Goal: Transaction & Acquisition: Purchase product/service

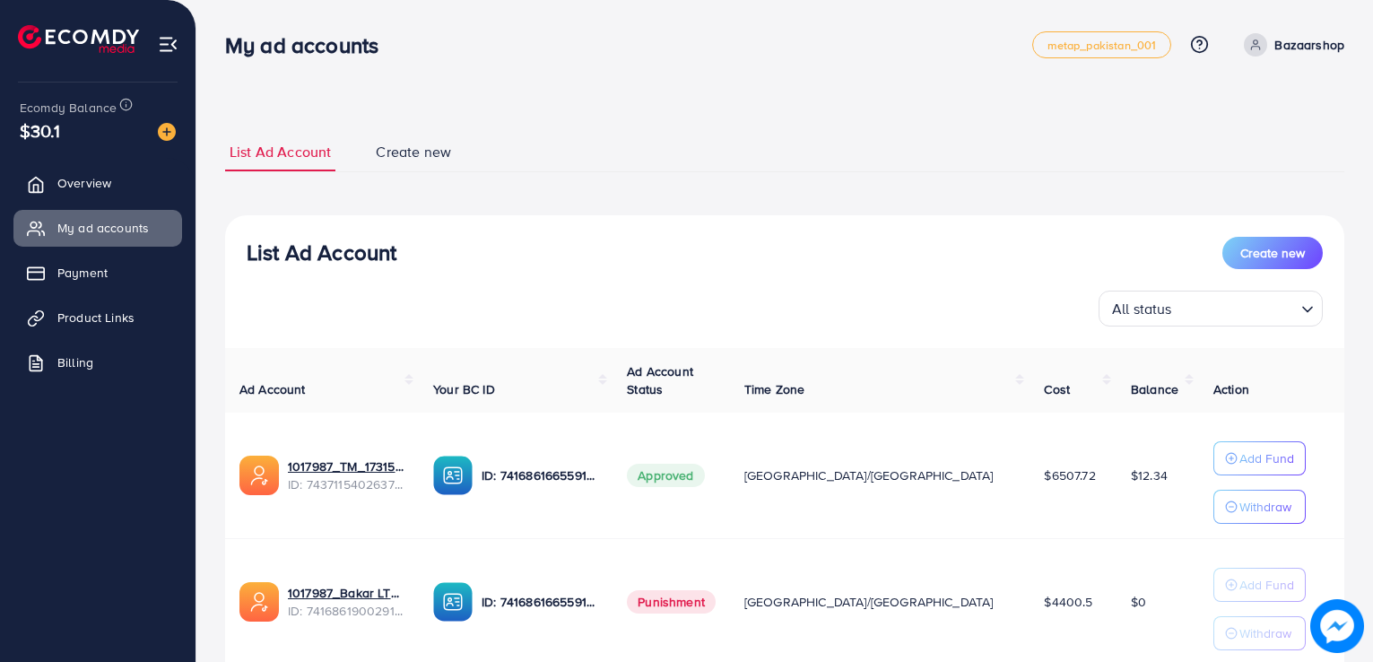
scroll to position [88, 0]
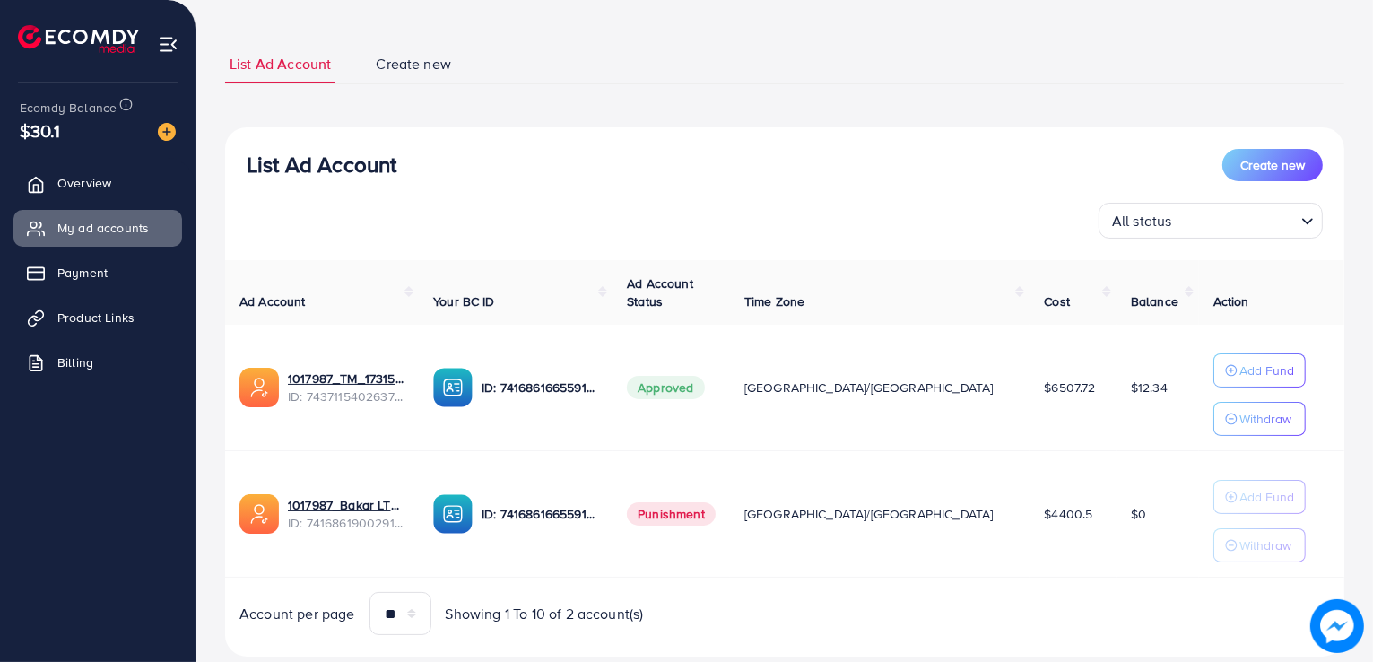
click at [291, 140] on div "List Ad Account Create new All status Loading... Ad Account Your BC ID Ad Accou…" at bounding box center [785, 392] width 1120 height 530
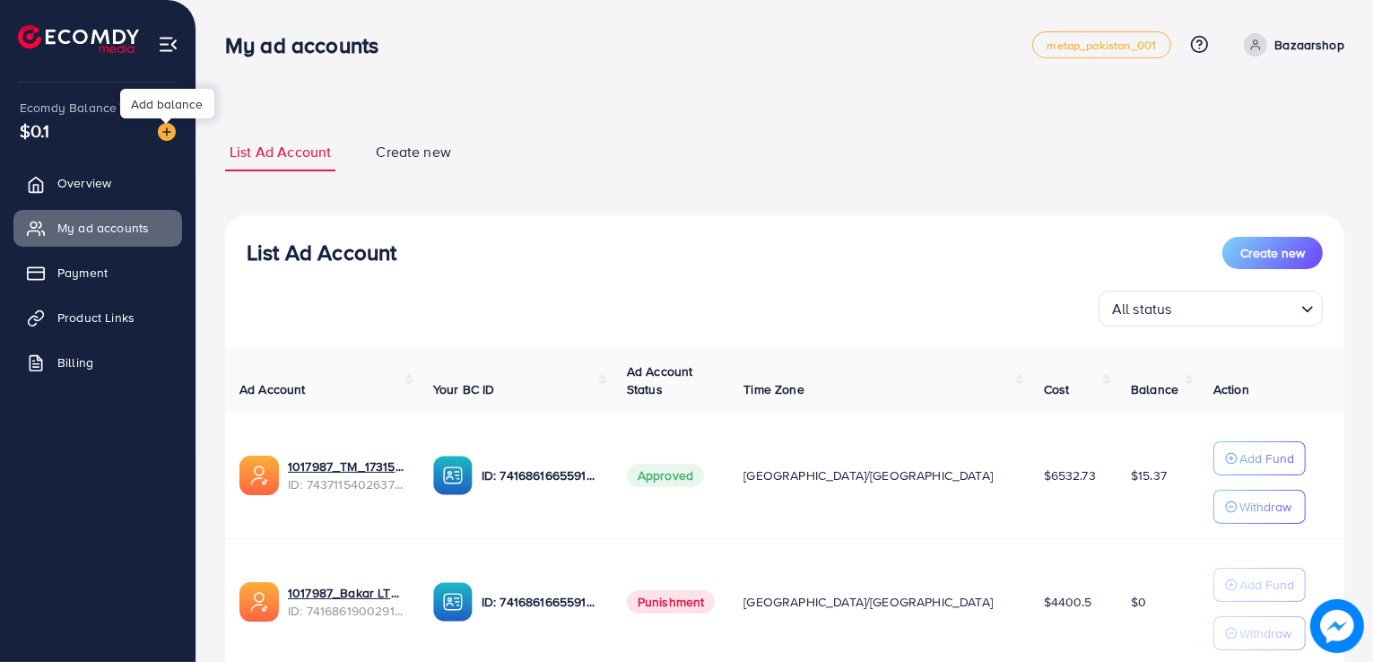
click at [173, 127] on img at bounding box center [167, 132] width 18 height 18
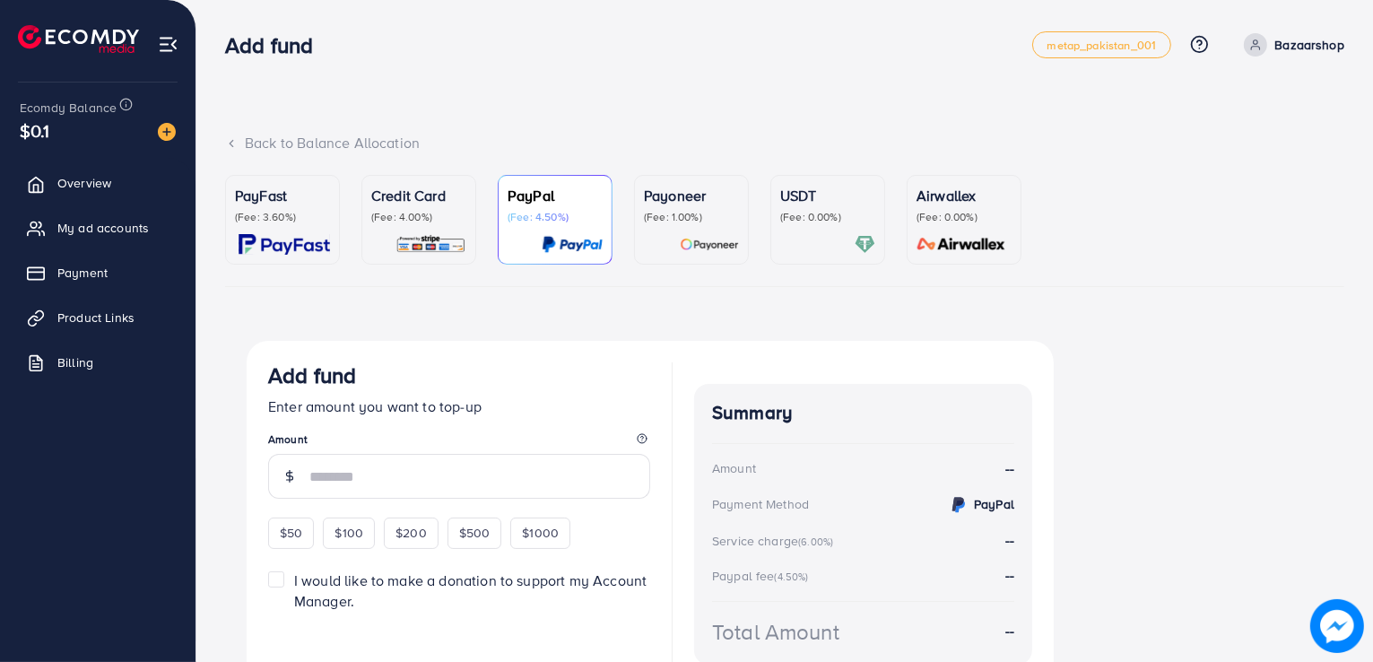
click at [363, 220] on link "Credit Card (Fee: 4.00%)" at bounding box center [419, 220] width 115 height 90
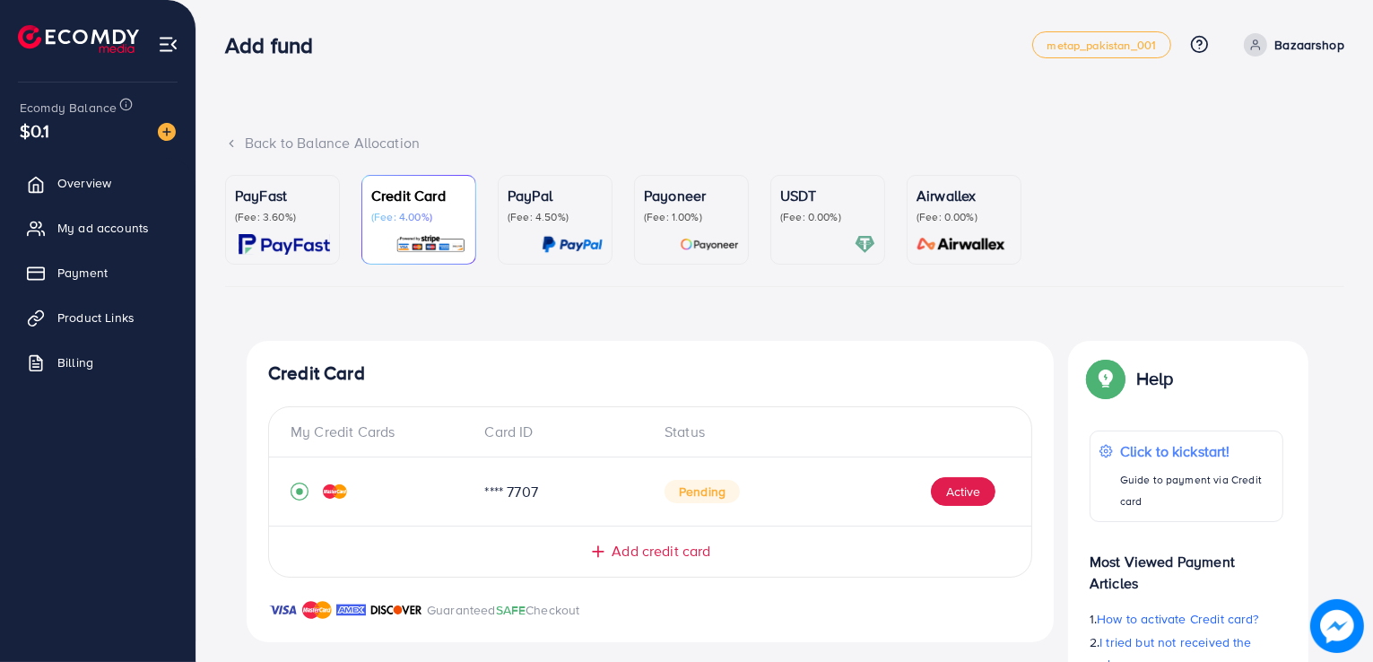
click at [319, 238] on img at bounding box center [285, 244] width 92 height 21
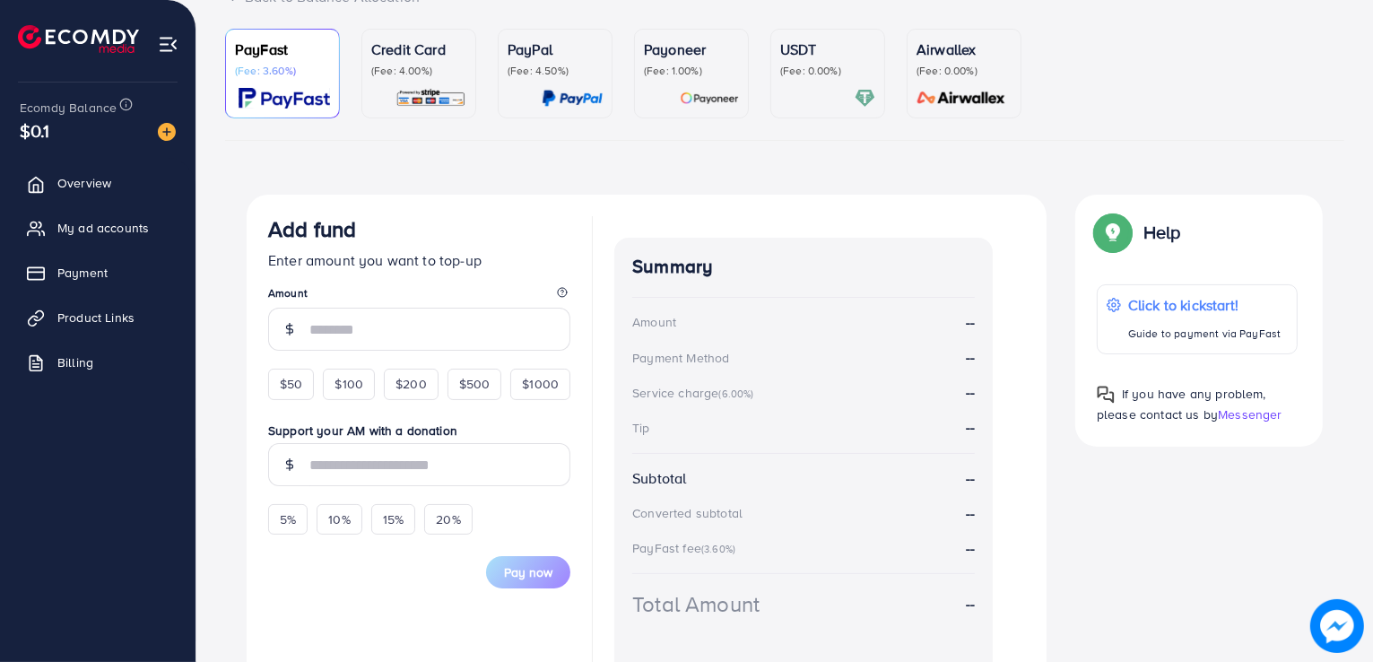
scroll to position [147, 0]
click at [305, 387] on div "$50" at bounding box center [291, 383] width 46 height 31
type input "**"
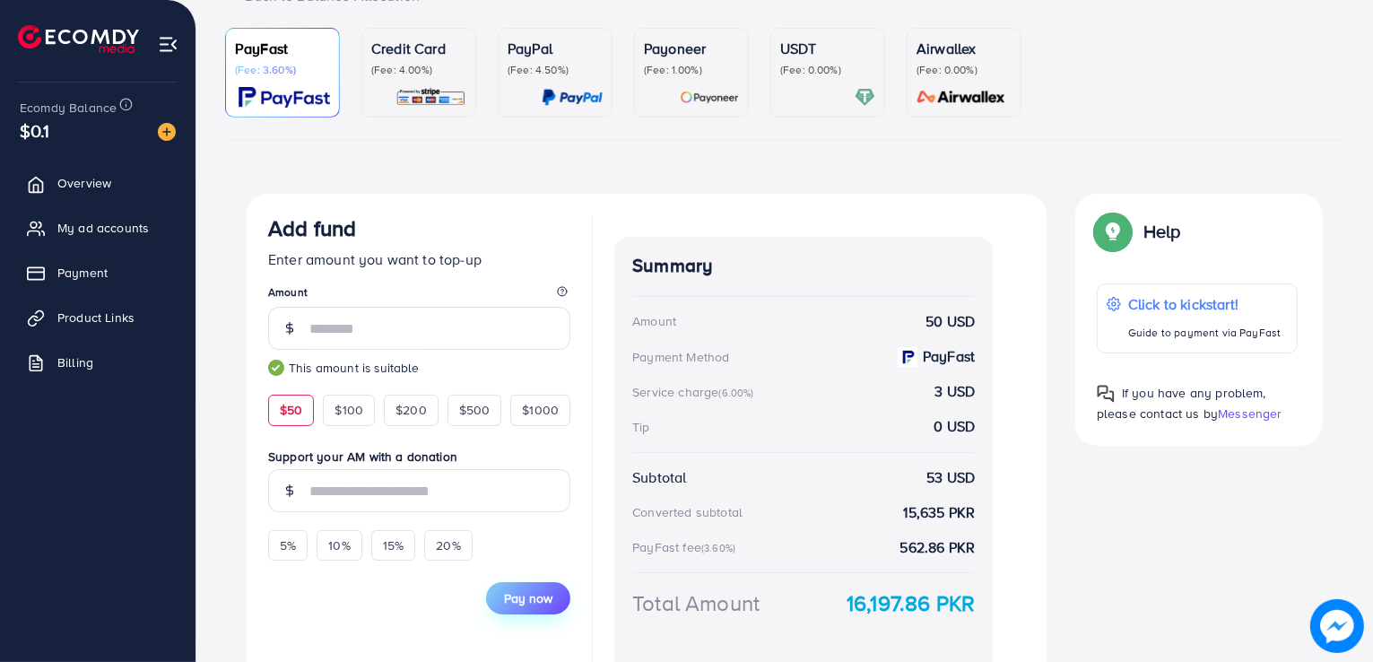
click at [528, 597] on span "Pay now" at bounding box center [528, 598] width 48 height 18
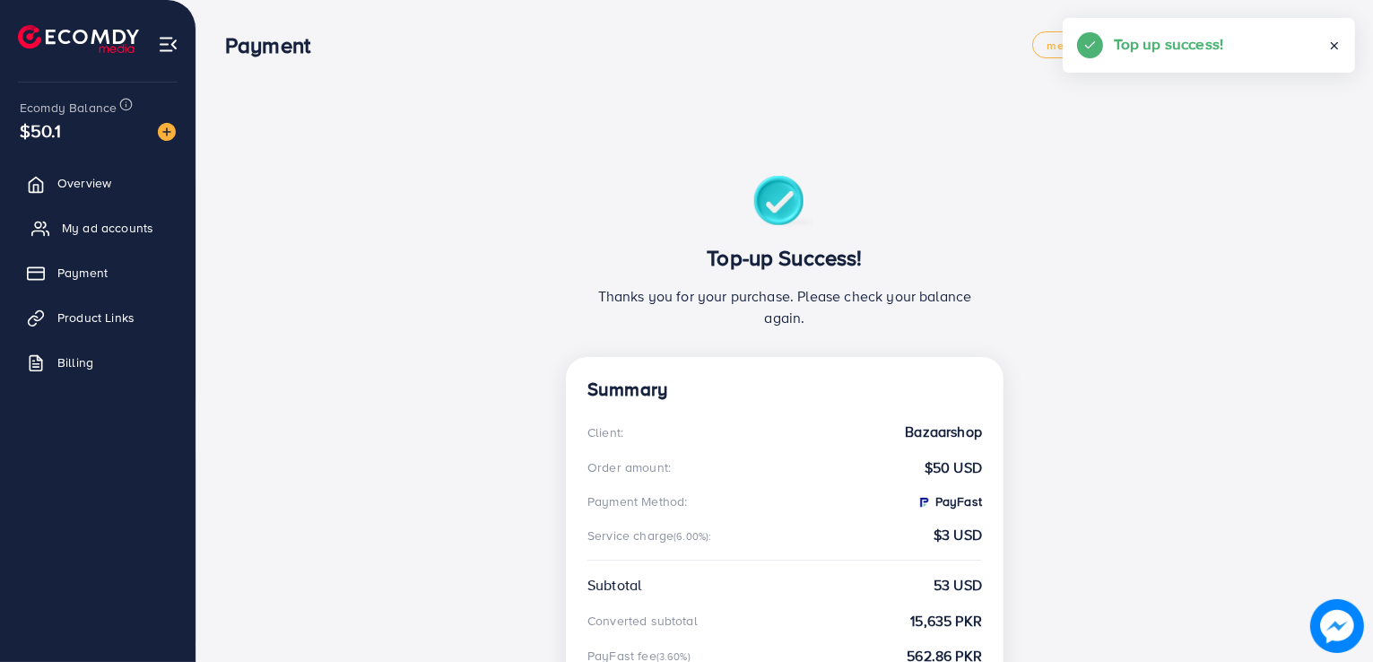
click at [104, 222] on span "My ad accounts" at bounding box center [108, 228] width 92 height 18
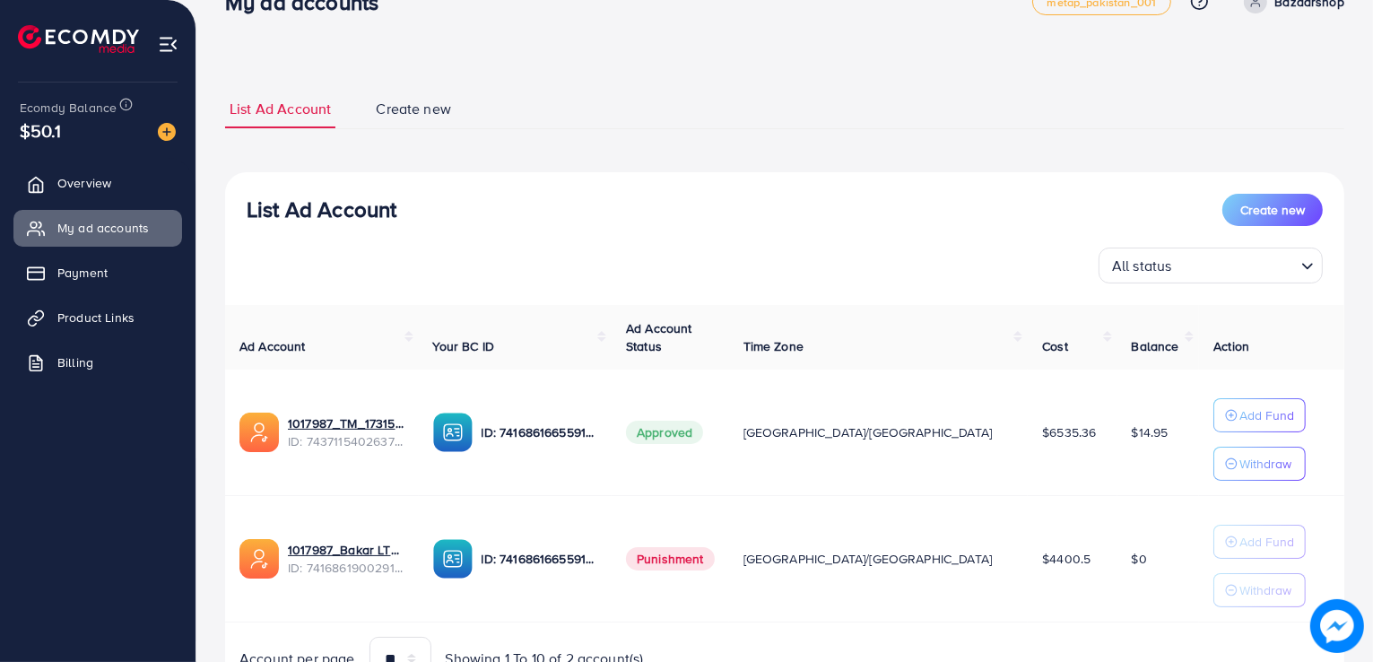
scroll to position [47, 0]
